Goal: Task Accomplishment & Management: Use online tool/utility

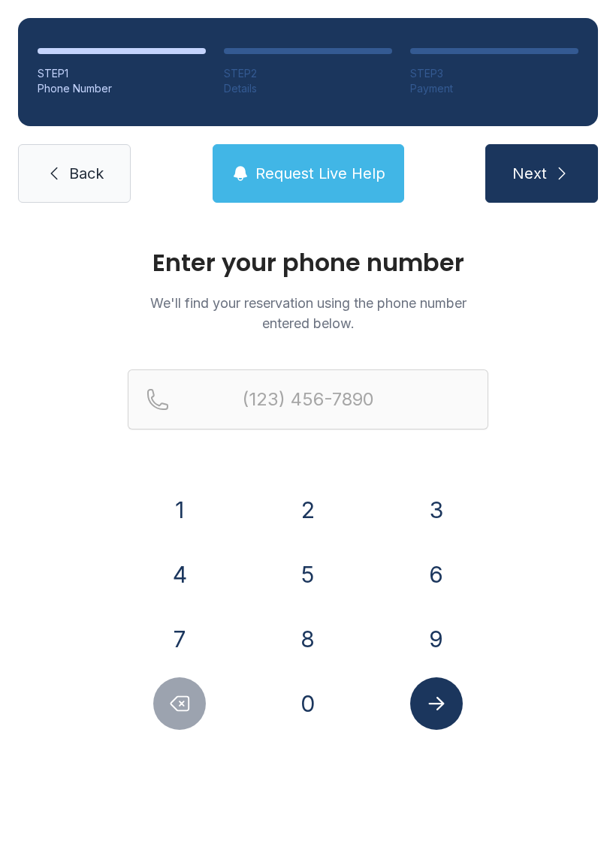
click at [309, 508] on button "2" at bounding box center [308, 510] width 53 height 53
click at [421, 504] on button "3" at bounding box center [436, 510] width 53 height 53
click at [433, 632] on button "9" at bounding box center [436, 639] width 53 height 53
click at [300, 630] on button "8" at bounding box center [308, 639] width 53 height 53
click at [293, 513] on button "2" at bounding box center [308, 510] width 53 height 53
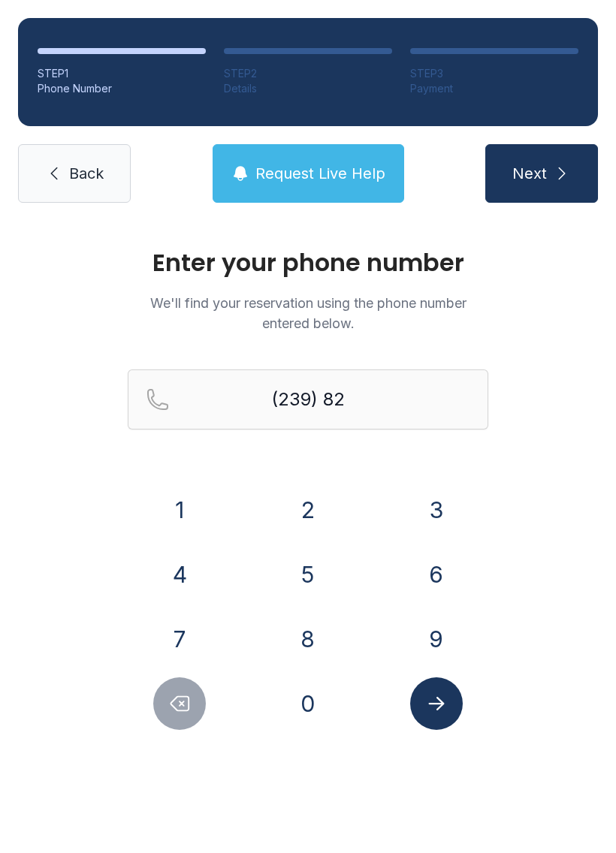
click at [188, 497] on button "1" at bounding box center [179, 510] width 53 height 53
click at [307, 502] on button "2" at bounding box center [308, 510] width 53 height 53
click at [300, 700] on button "0" at bounding box center [308, 703] width 53 height 53
click at [431, 563] on button "6" at bounding box center [436, 574] width 53 height 53
click at [298, 632] on button "8" at bounding box center [308, 639] width 53 height 53
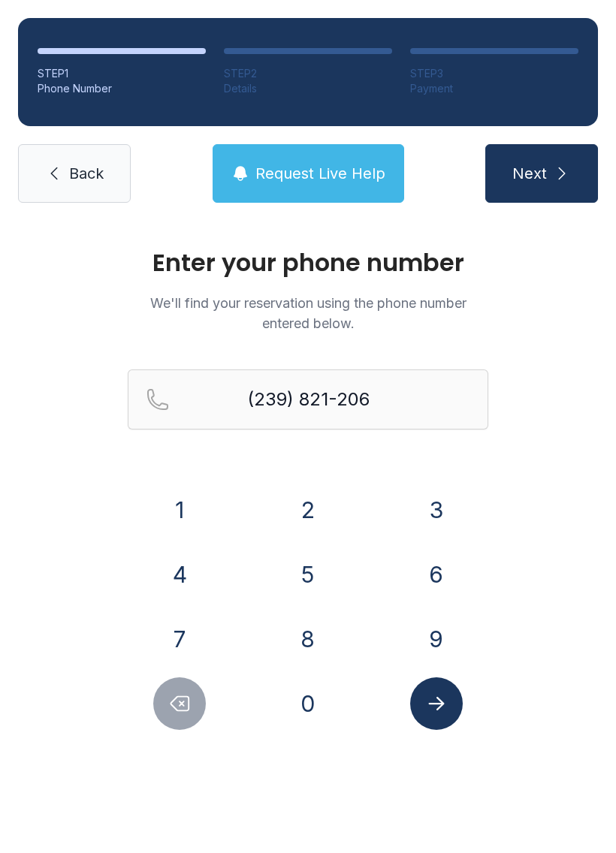
type input "[PHONE_NUMBER]"
click at [438, 691] on button "Submit lookup form" at bounding box center [436, 703] width 53 height 53
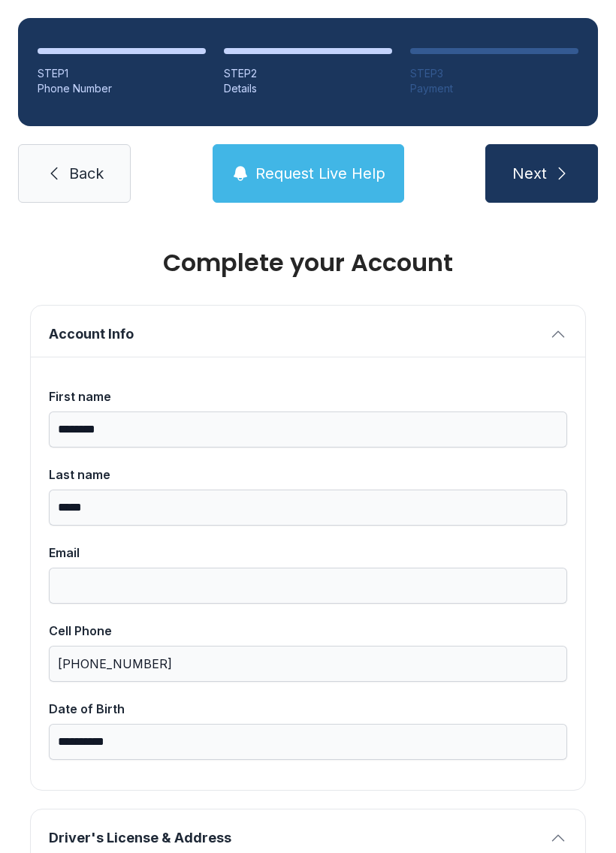
click at [74, 168] on span "Back" at bounding box center [86, 173] width 35 height 21
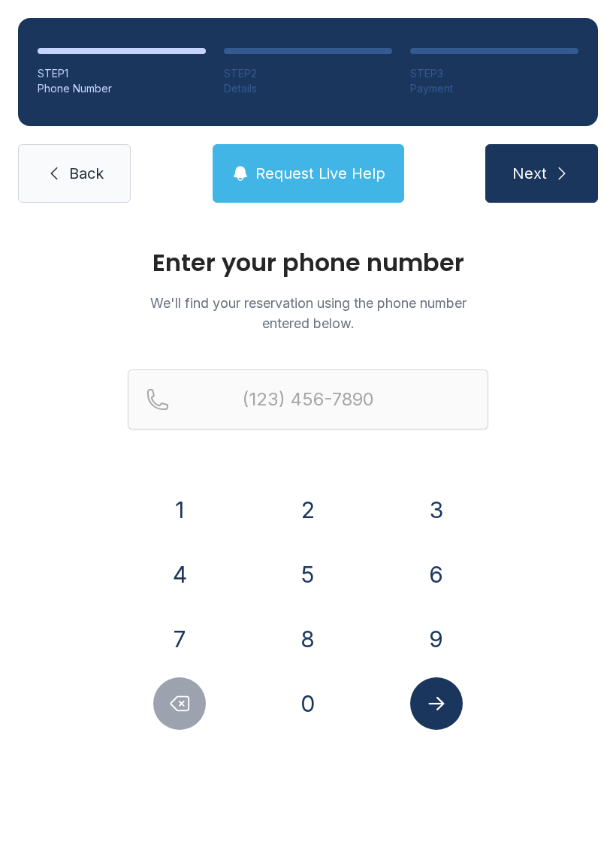
click at [80, 160] on link "Back" at bounding box center [74, 173] width 113 height 59
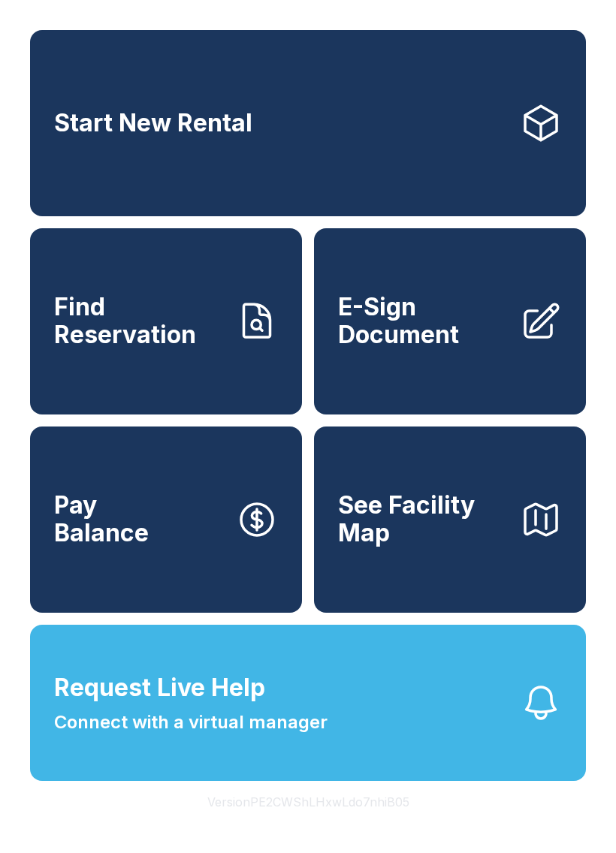
click at [426, 332] on span "E-Sign Document" at bounding box center [423, 321] width 170 height 55
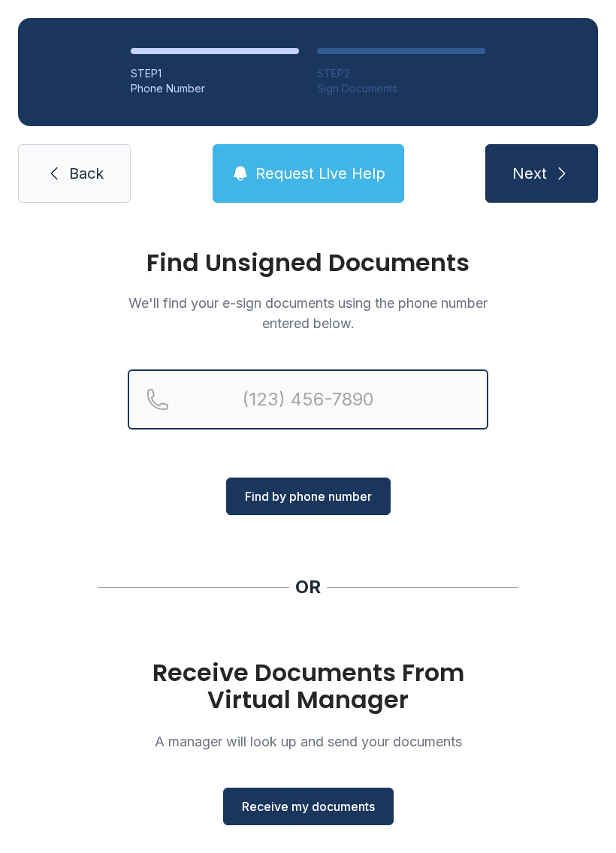
click at [214, 386] on input "Reservation phone number" at bounding box center [308, 399] width 360 height 60
type input "[PHONE_NUMBER]"
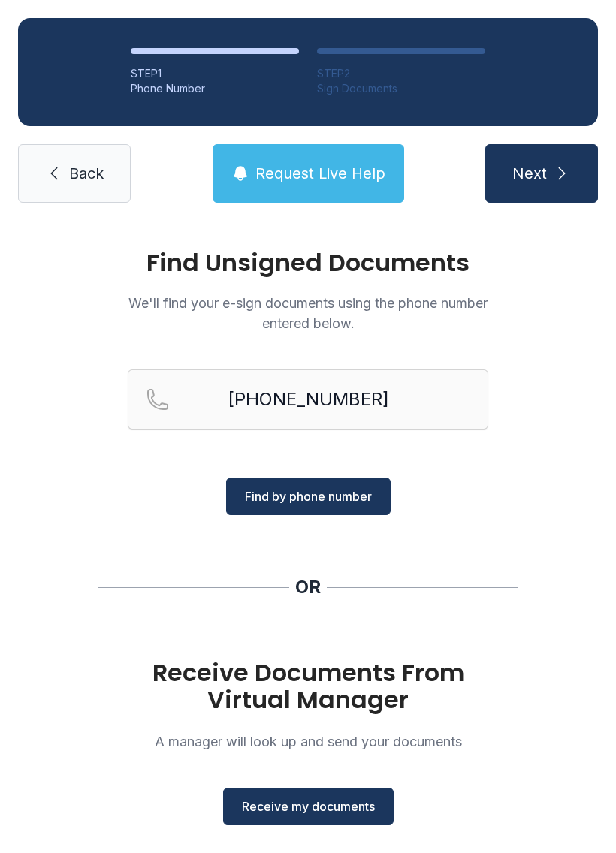
click at [544, 164] on span "Next" at bounding box center [529, 173] width 35 height 21
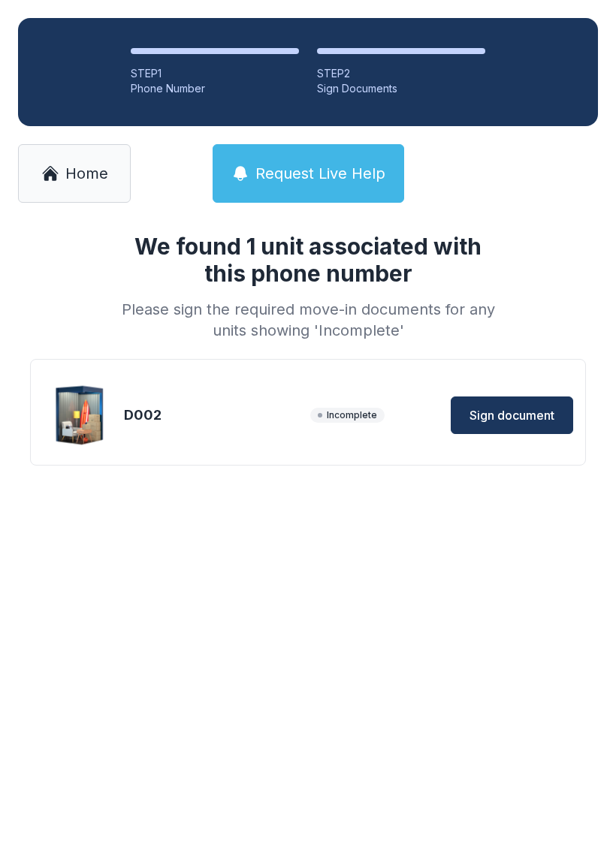
click at [505, 403] on button "Sign document" at bounding box center [512, 415] width 122 height 38
